Goal: Task Accomplishment & Management: Manage account settings

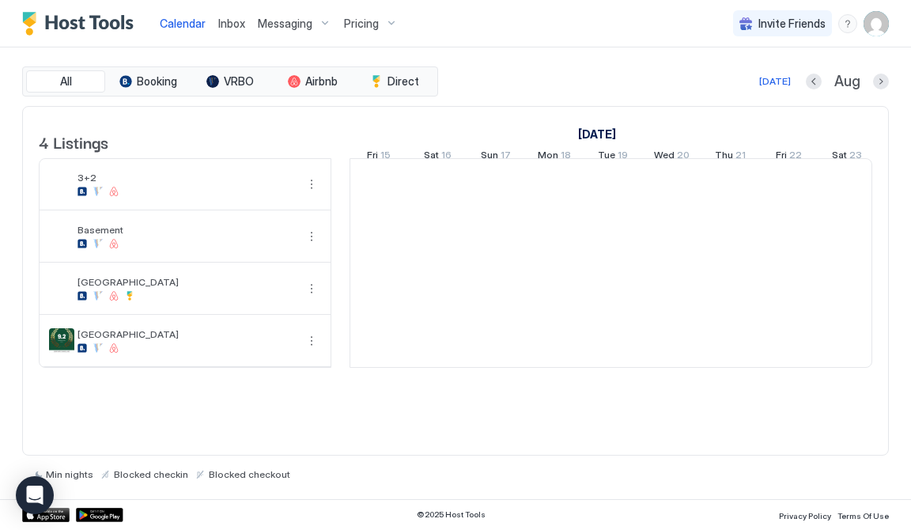
scroll to position [0, 878]
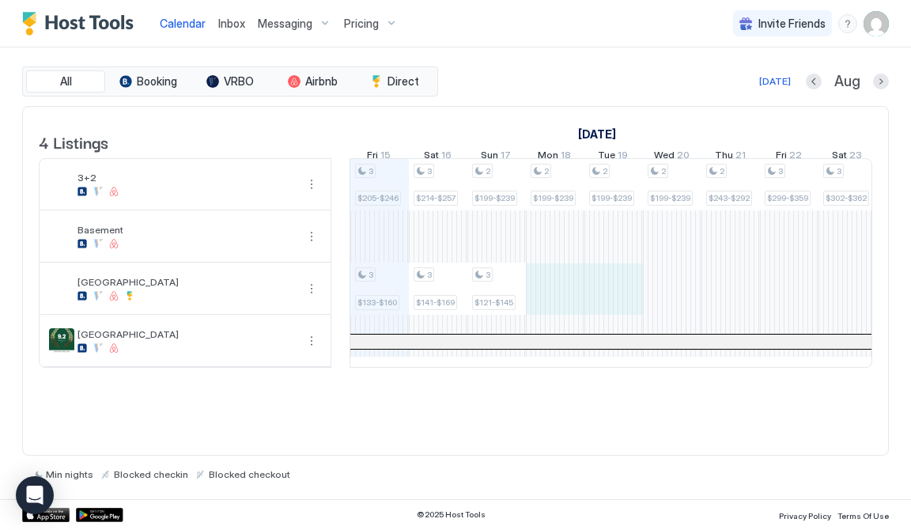
drag, startPoint x: 548, startPoint y: 304, endPoint x: 584, endPoint y: 300, distance: 36.6
click at [594, 300] on div "3 $205-$246 3 $133-$160 3 $214-$257 3 $141-$169 2 $199-$239 3 $121-$145 2 $199-…" at bounding box center [907, 263] width 2868 height 208
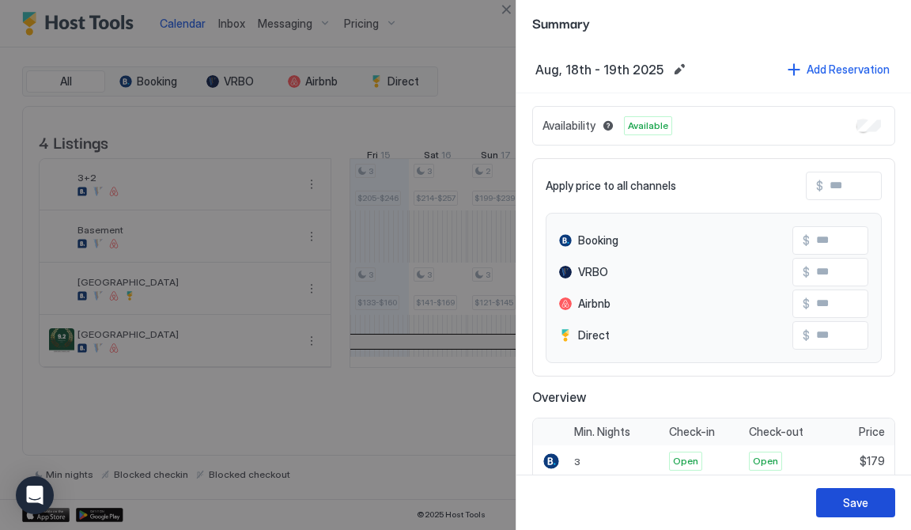
click at [853, 497] on div "Save" at bounding box center [855, 502] width 25 height 17
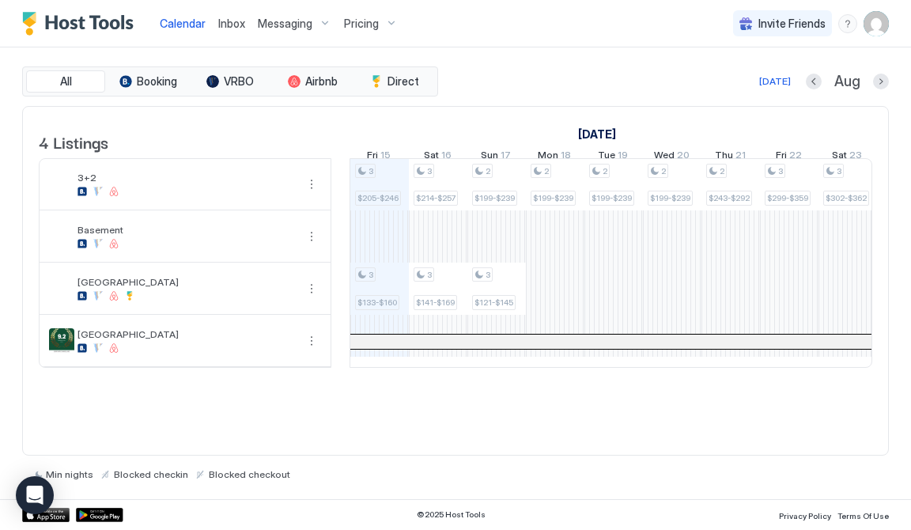
click at [226, 23] on span "Inbox" at bounding box center [231, 23] width 27 height 13
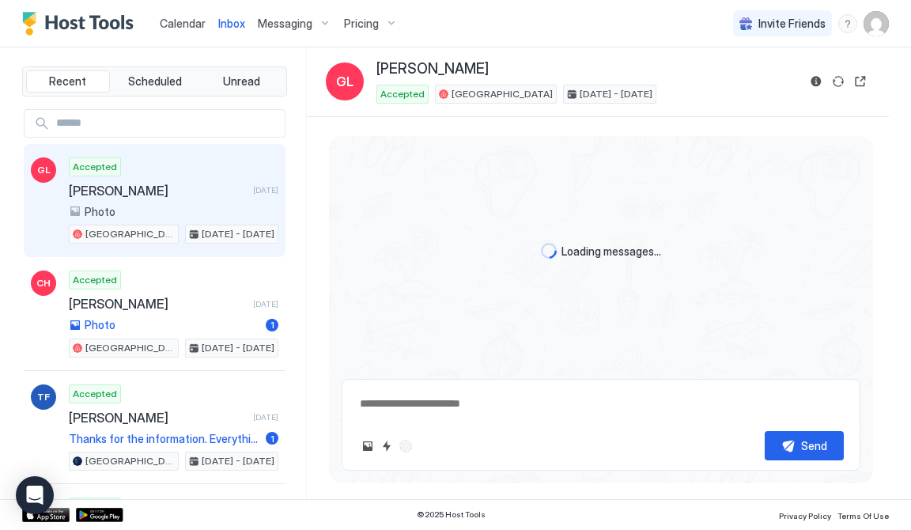
scroll to position [1369, 0]
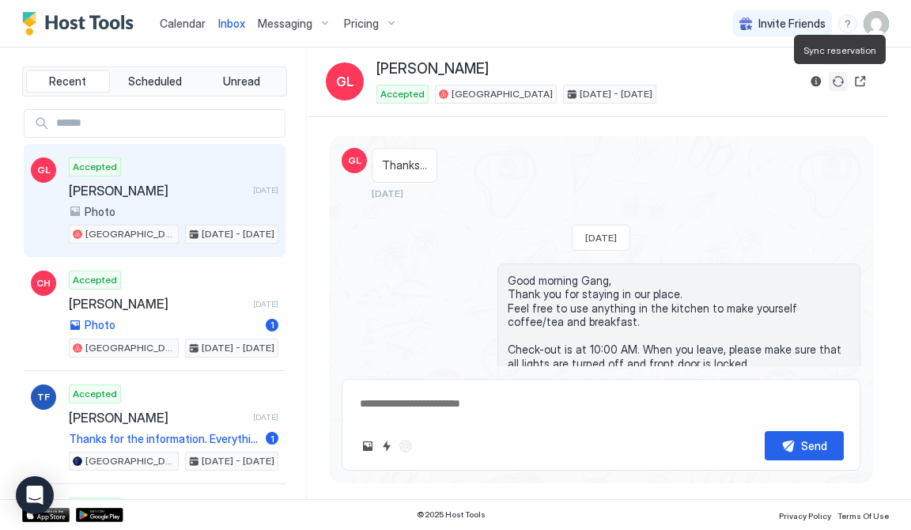
click at [841, 83] on button "Sync reservation" at bounding box center [838, 81] width 19 height 19
type textarea "*"
click at [184, 24] on span "Calendar" at bounding box center [183, 23] width 46 height 13
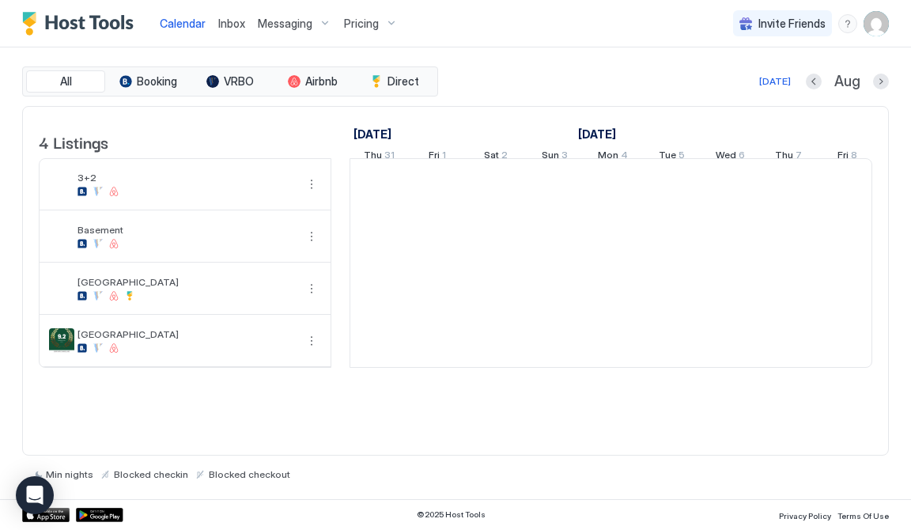
scroll to position [0, 878]
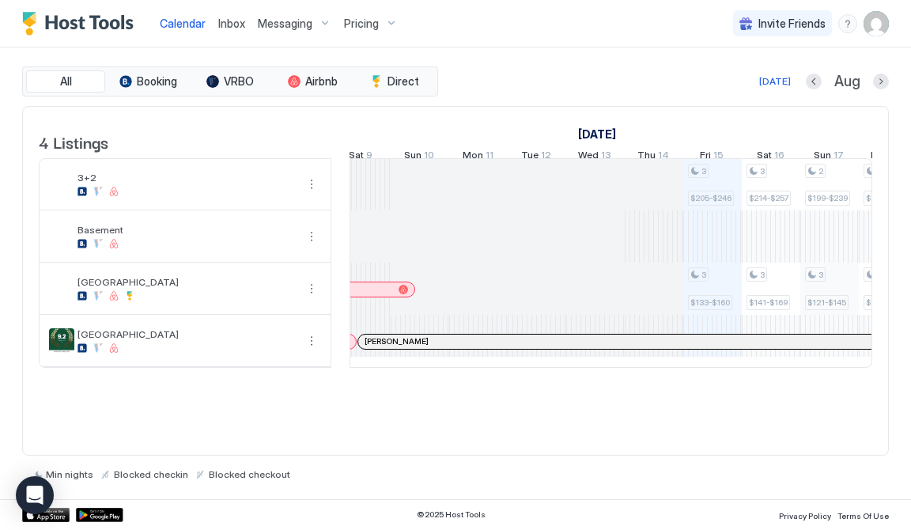
scroll to position [0, 490]
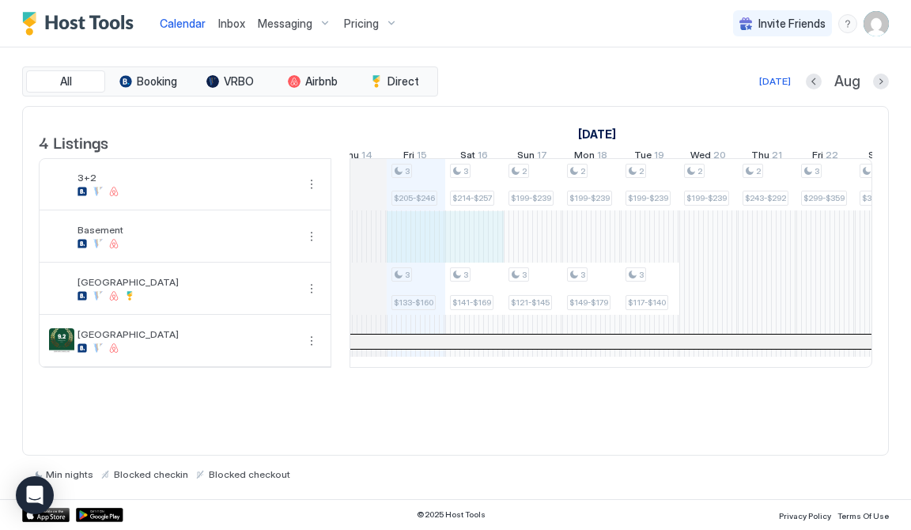
drag, startPoint x: 460, startPoint y: 254, endPoint x: 415, endPoint y: 240, distance: 47.0
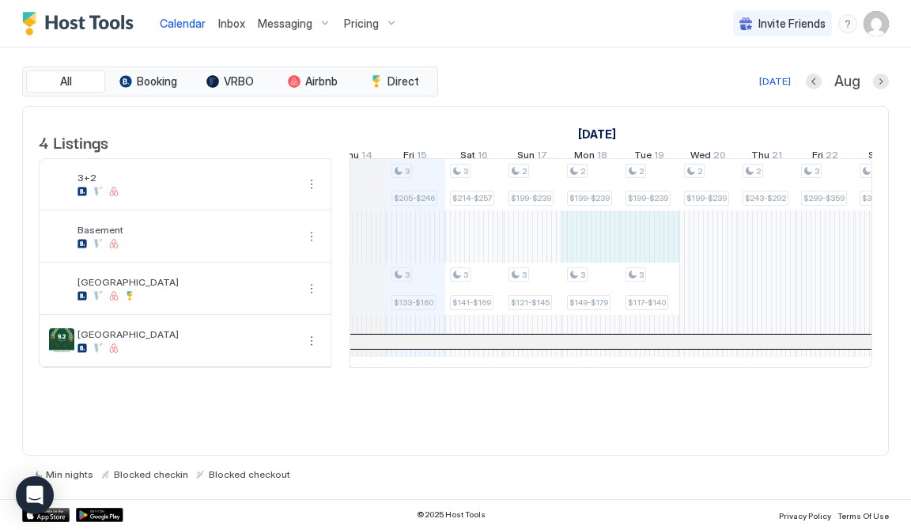
drag, startPoint x: 667, startPoint y: 255, endPoint x: 563, endPoint y: 247, distance: 104.8
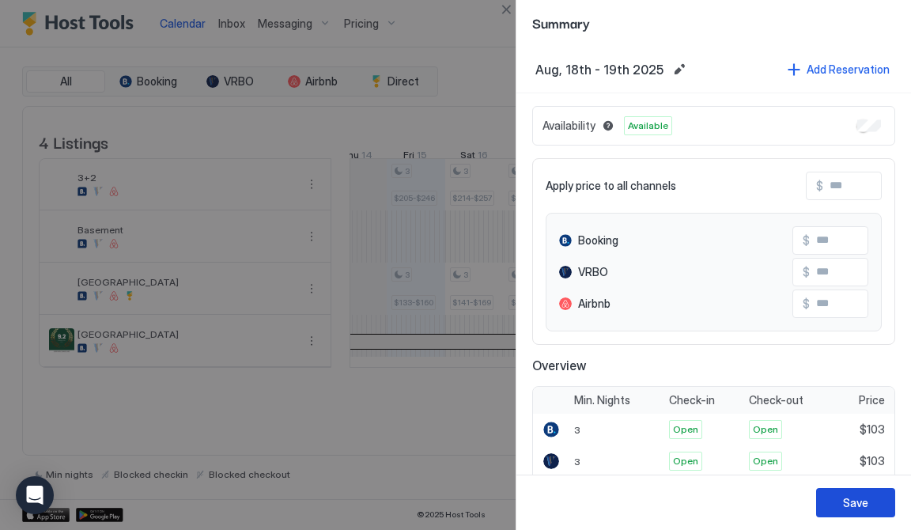
click at [860, 501] on div "Save" at bounding box center [855, 502] width 25 height 17
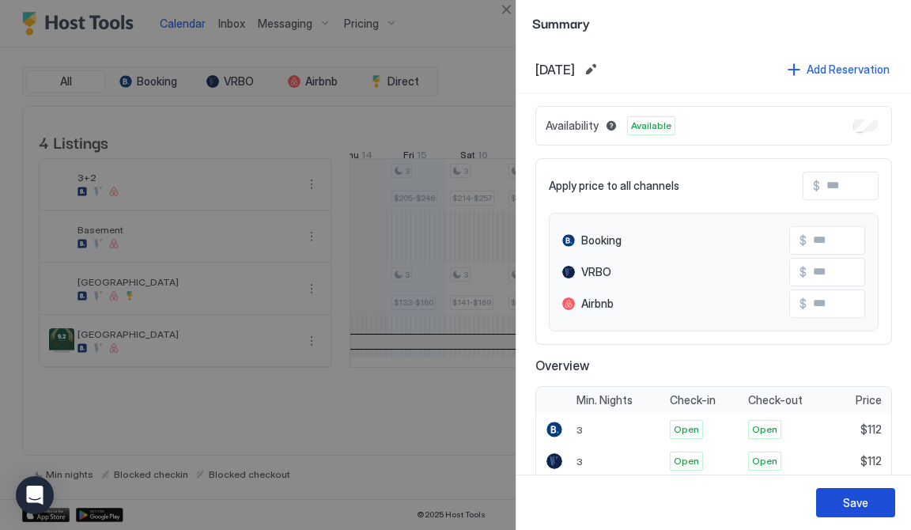
click at [860, 507] on div "Save" at bounding box center [855, 502] width 25 height 17
